Goal: Task Accomplishment & Management: Use online tool/utility

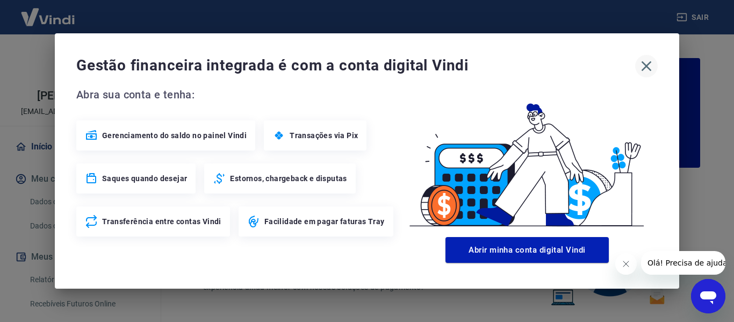
click at [650, 64] on icon "button" at bounding box center [646, 66] width 17 height 17
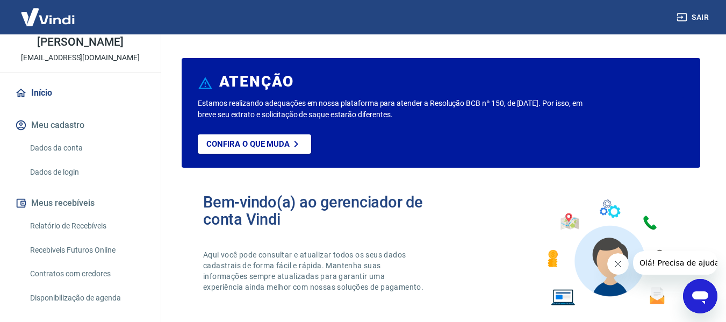
scroll to position [105, 0]
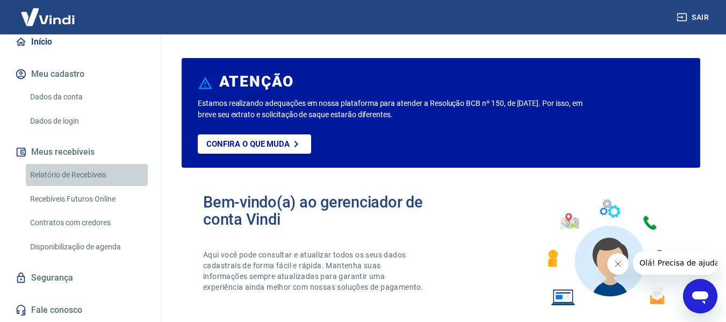
click at [99, 175] on link "Relatório de Recebíveis" at bounding box center [87, 175] width 122 height 22
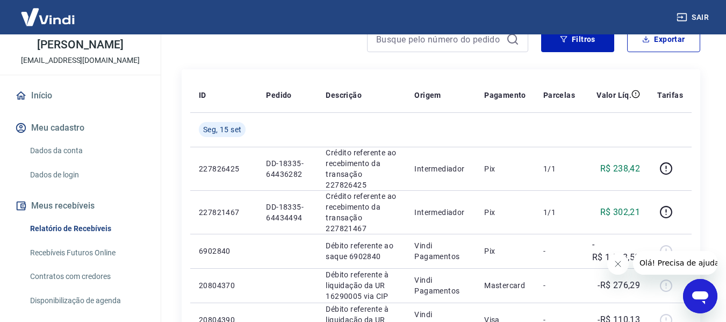
scroll to position [54, 0]
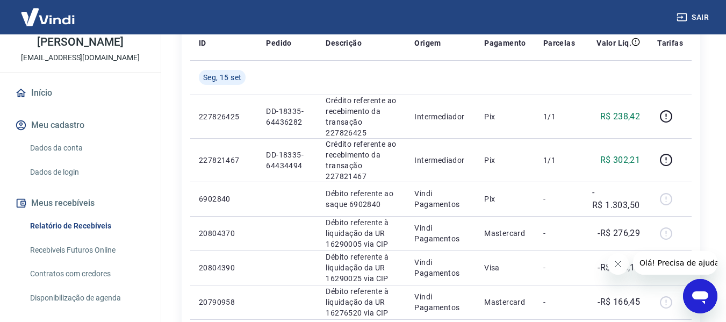
scroll to position [74, 0]
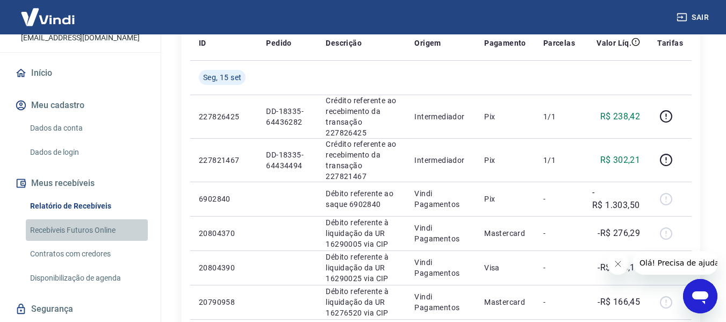
click at [91, 233] on link "Recebíveis Futuros Online" at bounding box center [87, 230] width 122 height 22
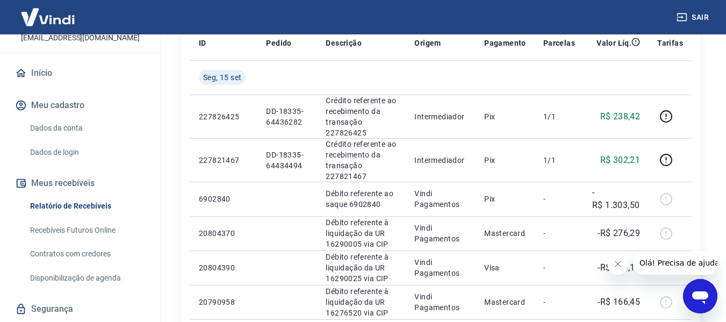
drag, startPoint x: 702, startPoint y: 301, endPoint x: 1385, endPoint y: 580, distance: 737.7
click at [702, 301] on icon "Abrir janela de mensagens" at bounding box center [700, 296] width 19 height 19
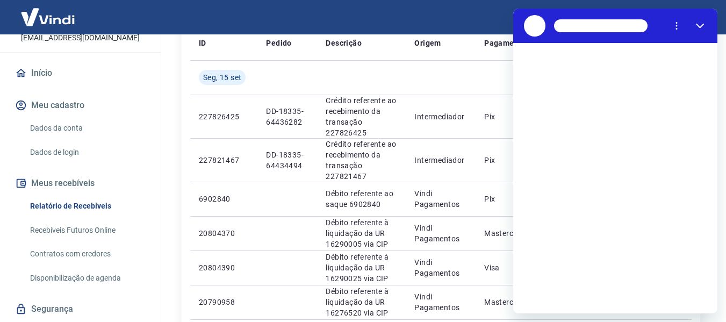
scroll to position [0, 0]
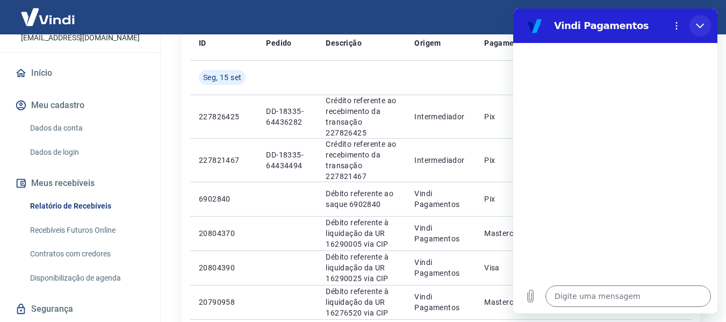
click at [701, 27] on icon "Fechar" at bounding box center [700, 26] width 8 height 5
type textarea "x"
